Goal: Transaction & Acquisition: Purchase product/service

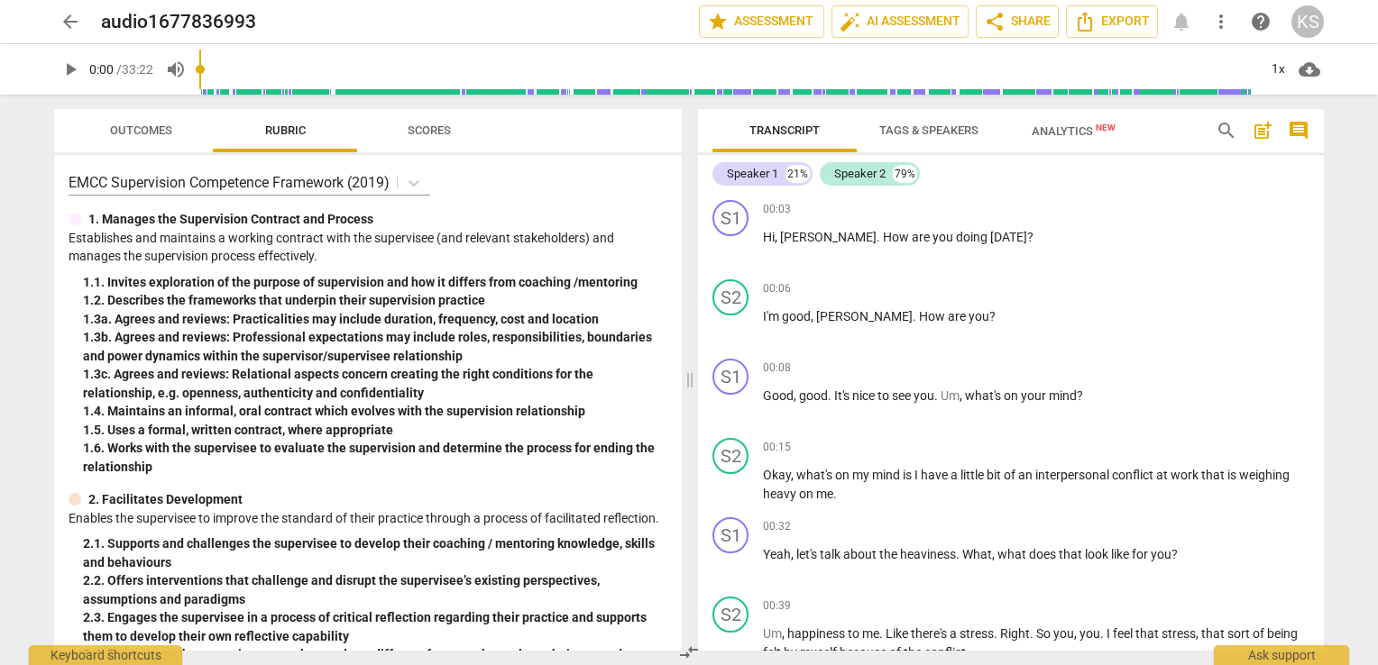
scroll to position [400, 0]
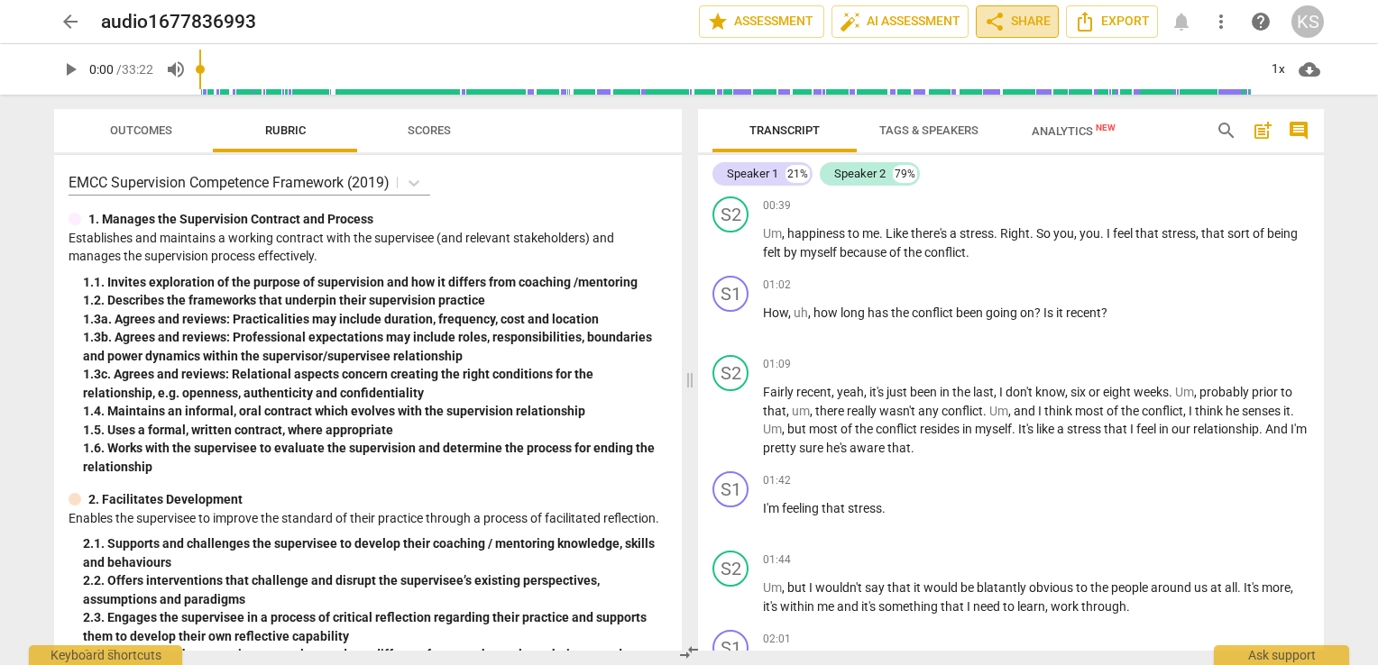
click at [1027, 25] on span "share Share" at bounding box center [1017, 22] width 67 height 22
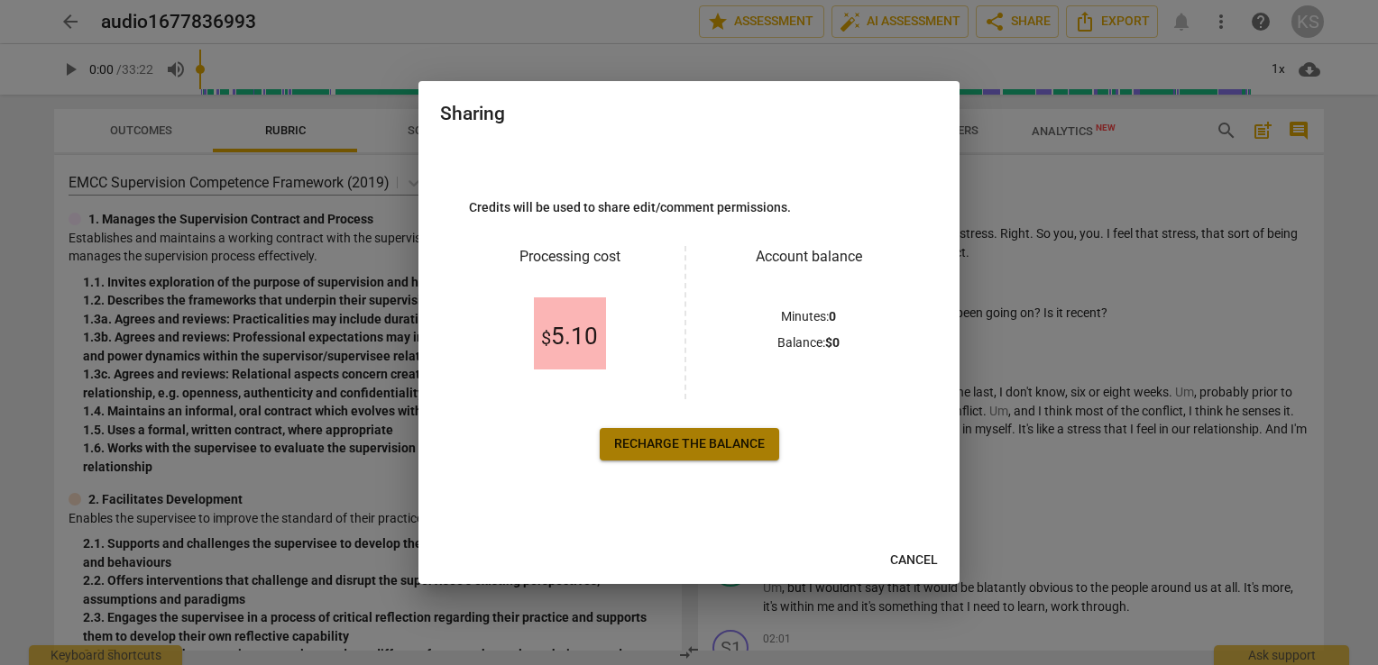
click at [703, 440] on span "Recharge the balance" at bounding box center [689, 445] width 151 height 18
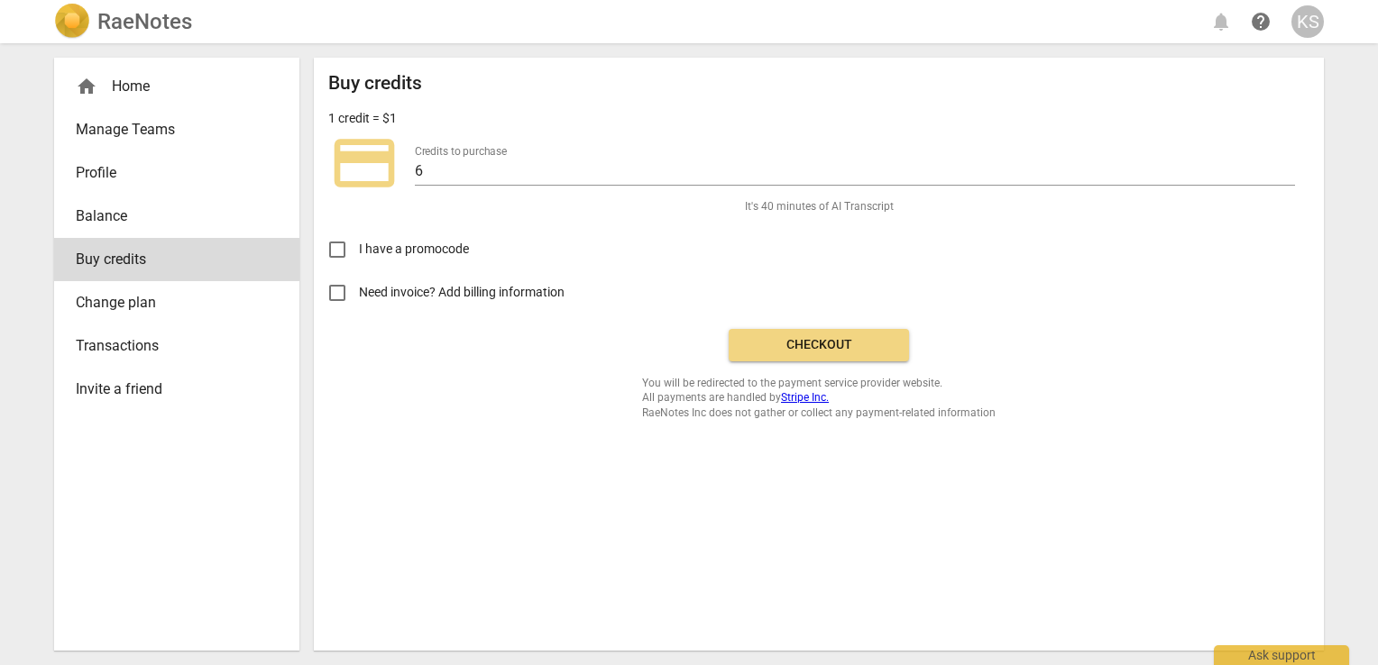
click at [820, 352] on span "Checkout" at bounding box center [818, 345] width 151 height 18
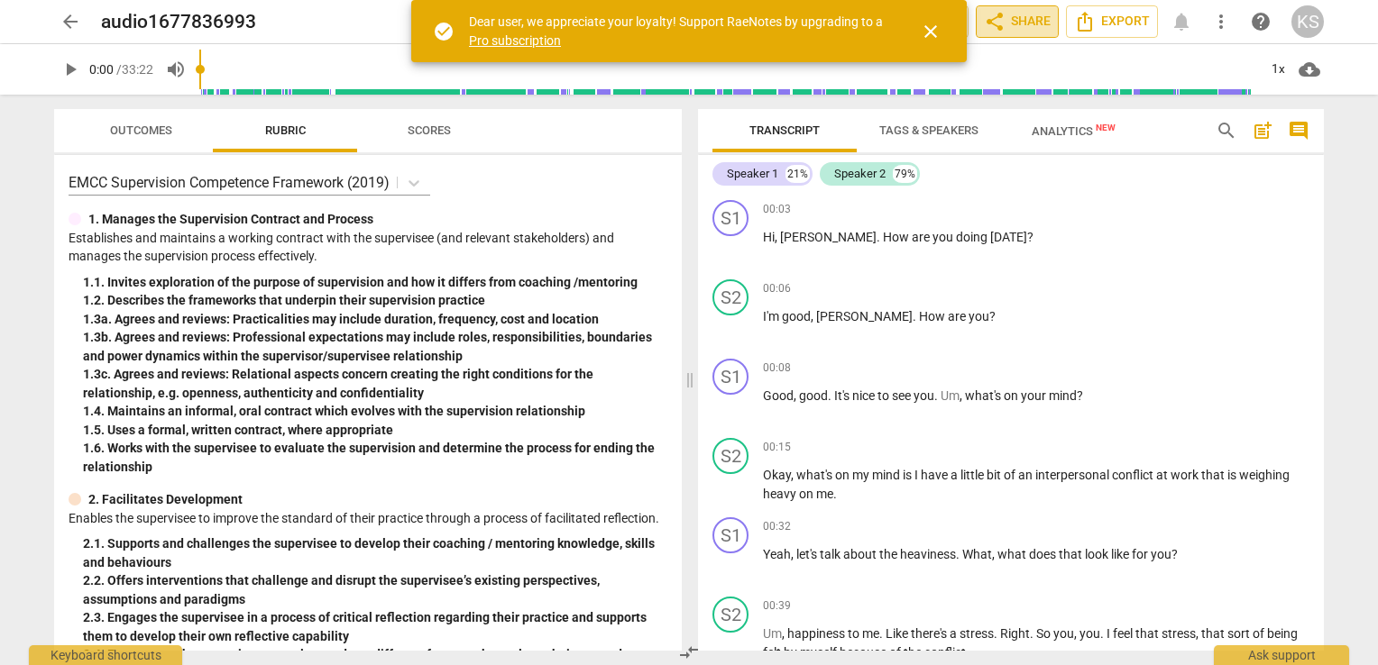
click at [1014, 20] on span "share Share" at bounding box center [1017, 22] width 67 height 22
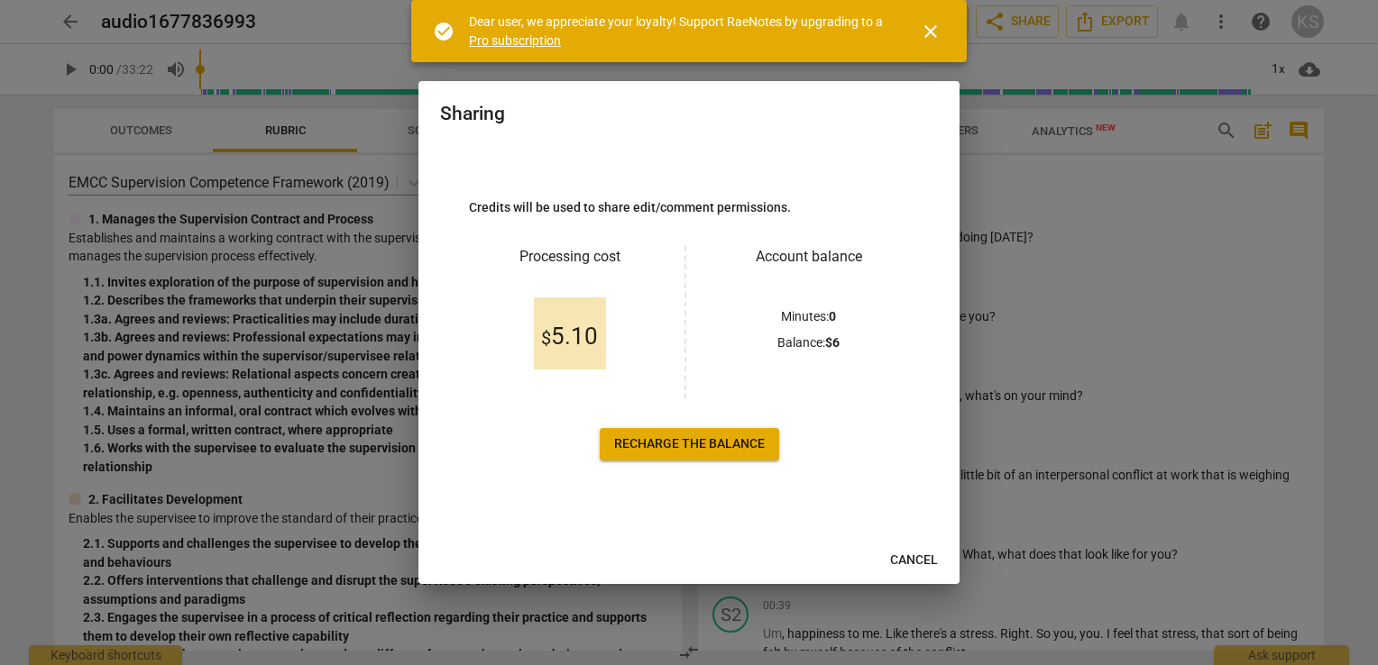
click at [925, 564] on span "Cancel" at bounding box center [914, 561] width 48 height 18
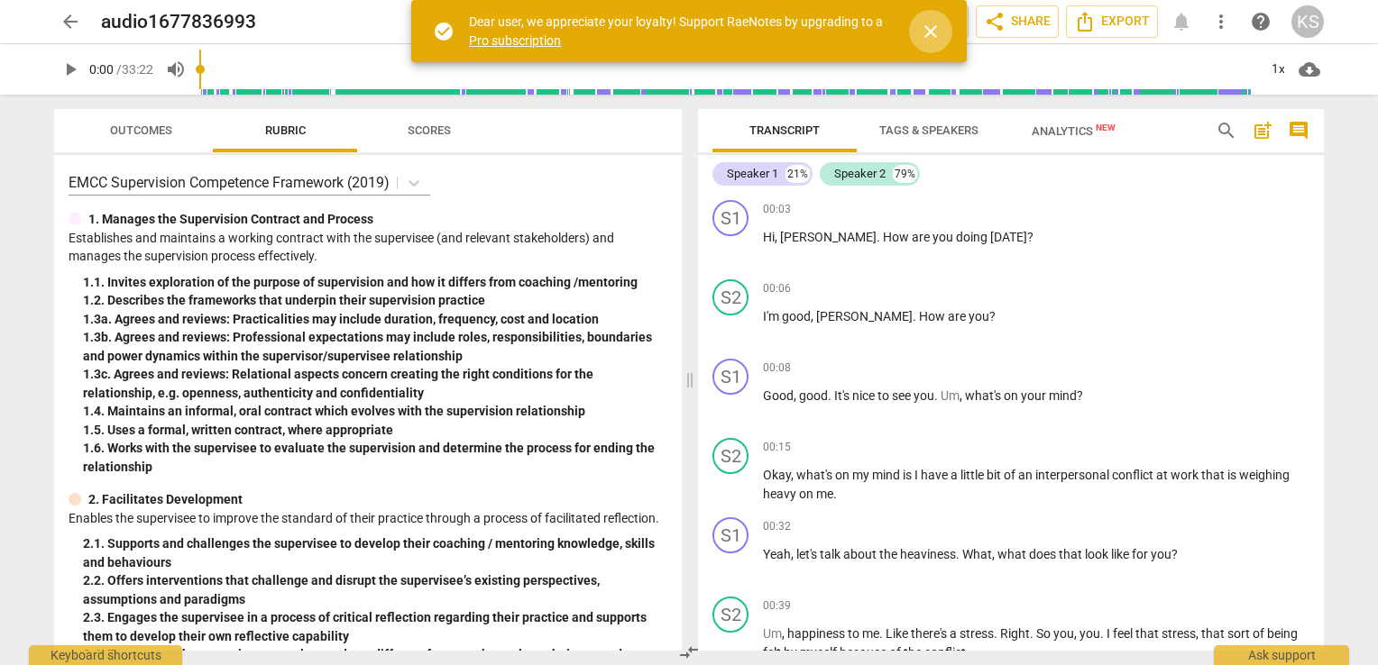
click at [922, 30] on span "close" at bounding box center [931, 32] width 22 height 22
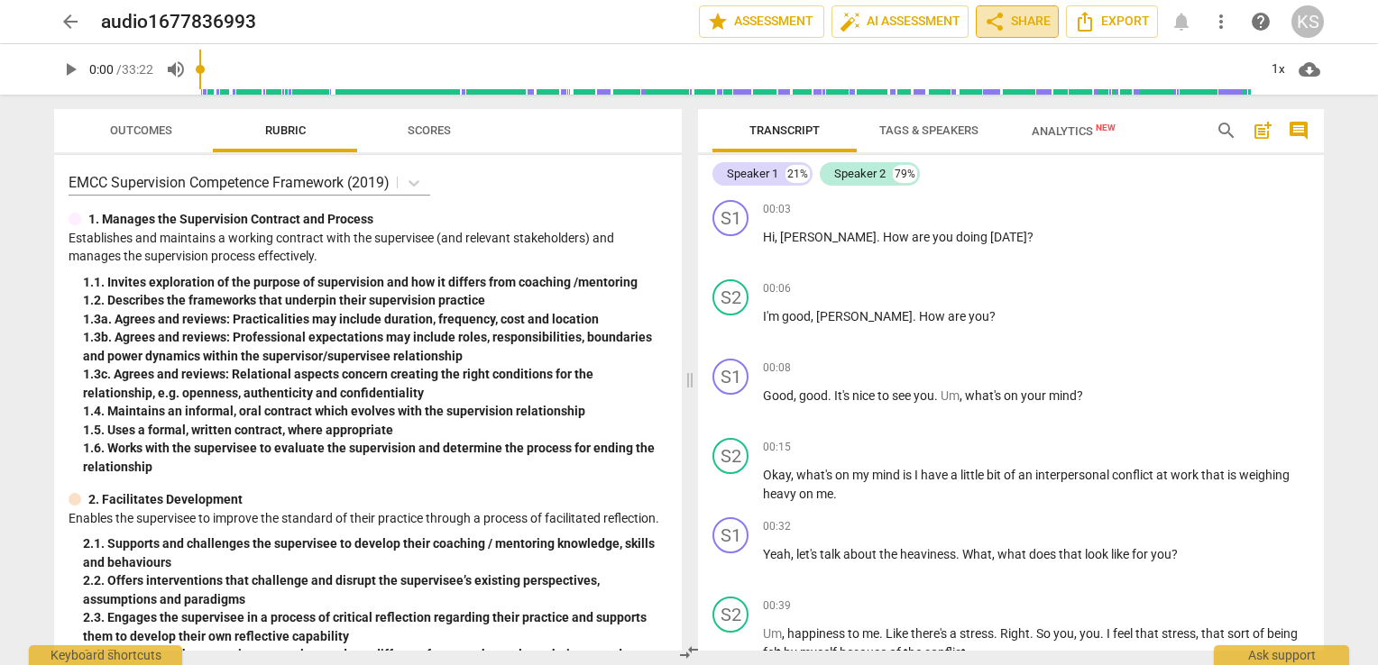
click at [1010, 16] on span "share Share" at bounding box center [1017, 22] width 67 height 22
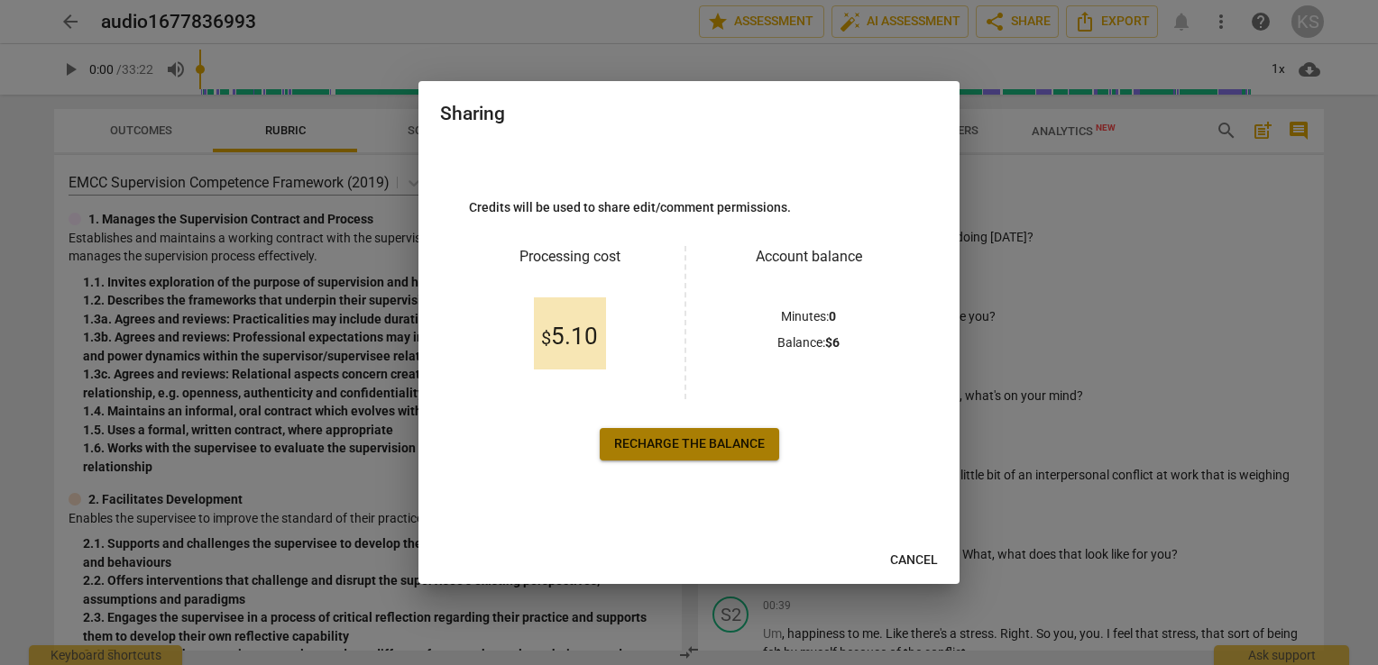
click at [737, 441] on span "Recharge the balance" at bounding box center [689, 445] width 151 height 18
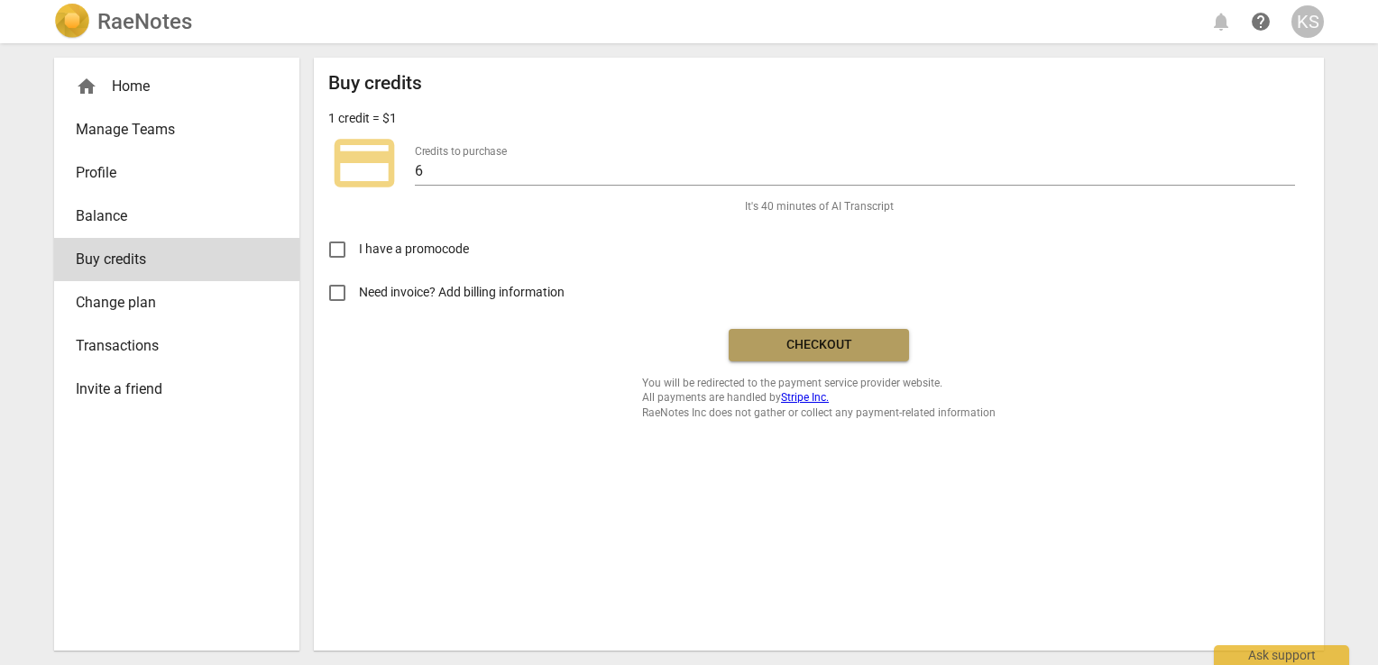
click at [818, 349] on span "Checkout" at bounding box center [818, 345] width 151 height 18
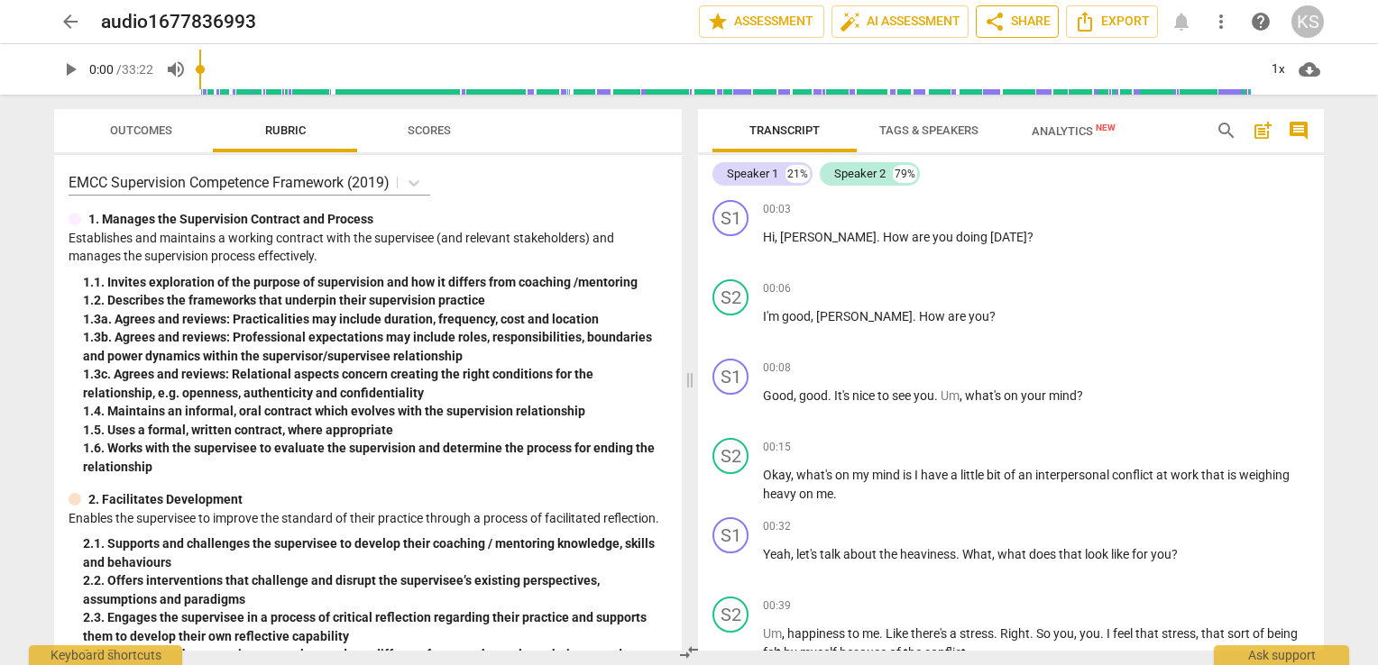
click at [1025, 27] on span "share Share" at bounding box center [1017, 22] width 67 height 22
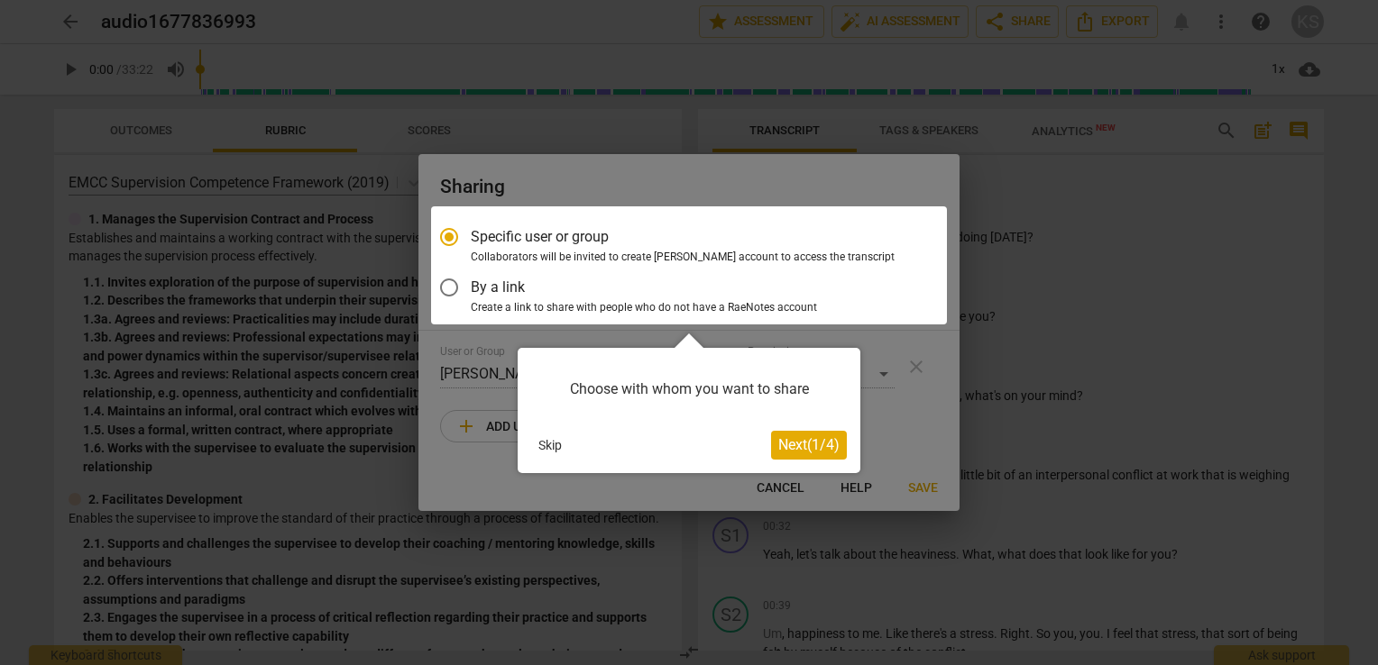
click at [447, 289] on div at bounding box center [689, 265] width 516 height 118
click at [797, 443] on span "Next ( 1 / 4 )" at bounding box center [808, 444] width 61 height 17
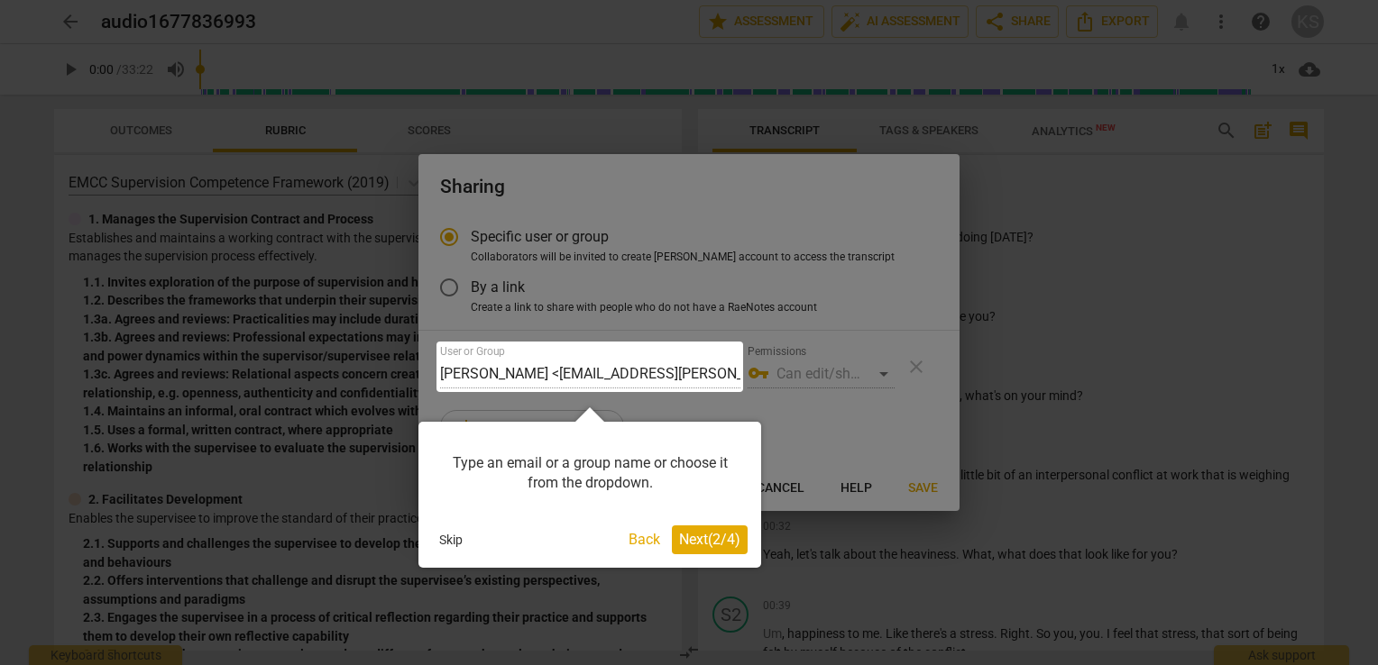
click at [775, 485] on div at bounding box center [689, 332] width 1378 height 665
click at [1032, 214] on div at bounding box center [689, 332] width 1378 height 665
radio input "false"
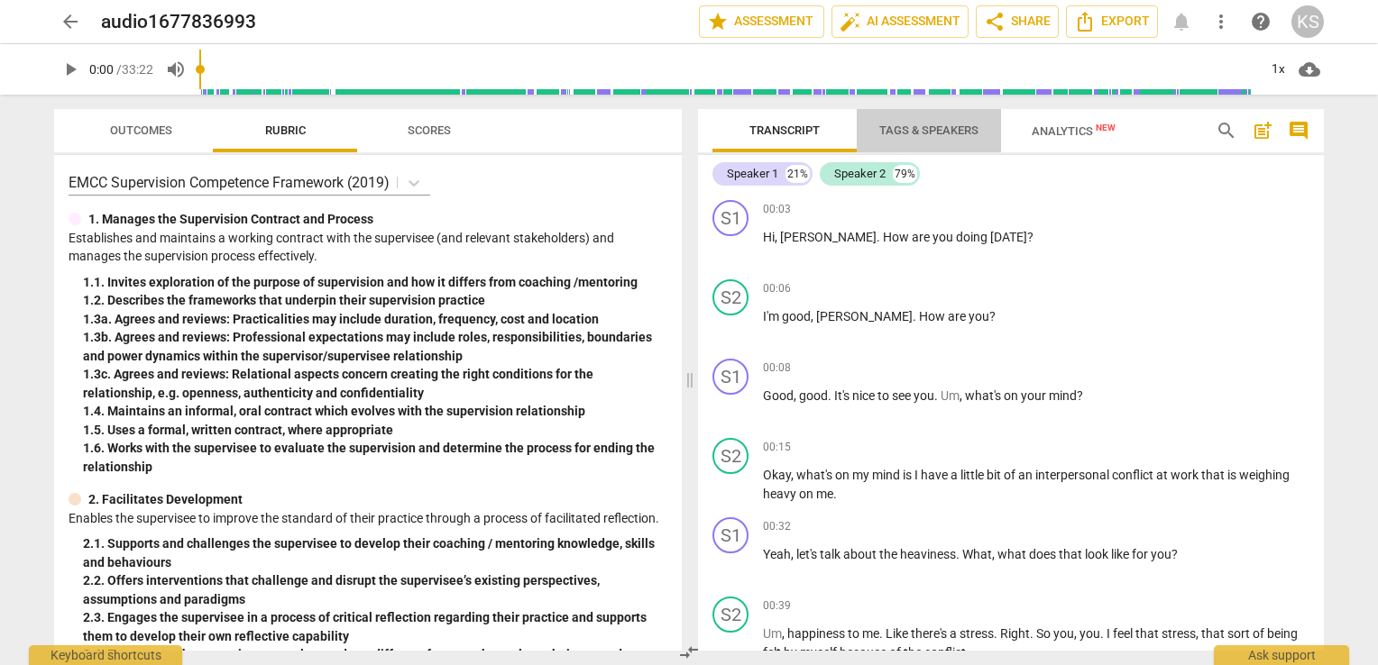
click at [933, 131] on span "Tags & Speakers" at bounding box center [928, 131] width 99 height 14
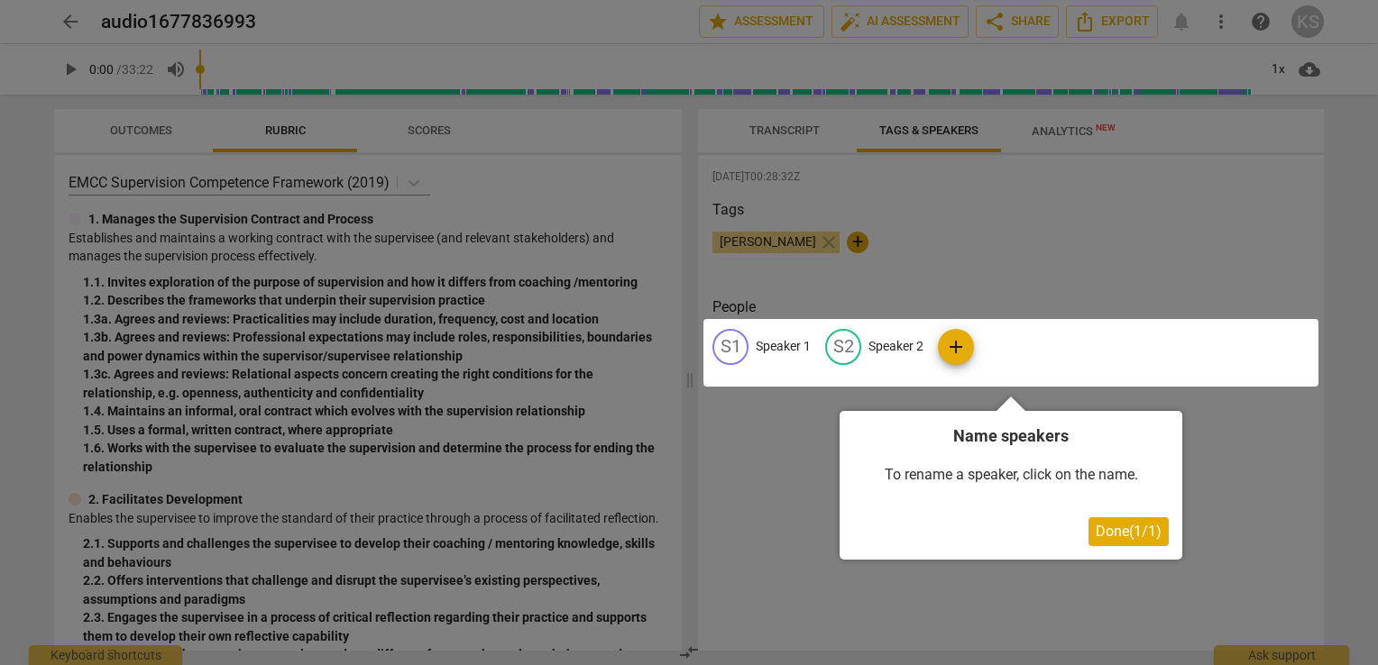
click at [782, 124] on div at bounding box center [689, 332] width 1378 height 665
click at [1030, 282] on div at bounding box center [689, 332] width 1378 height 665
click at [1142, 531] on span "Done ( 1 / 1 )" at bounding box center [1129, 531] width 66 height 17
